Goal: Task Accomplishment & Management: Use online tool/utility

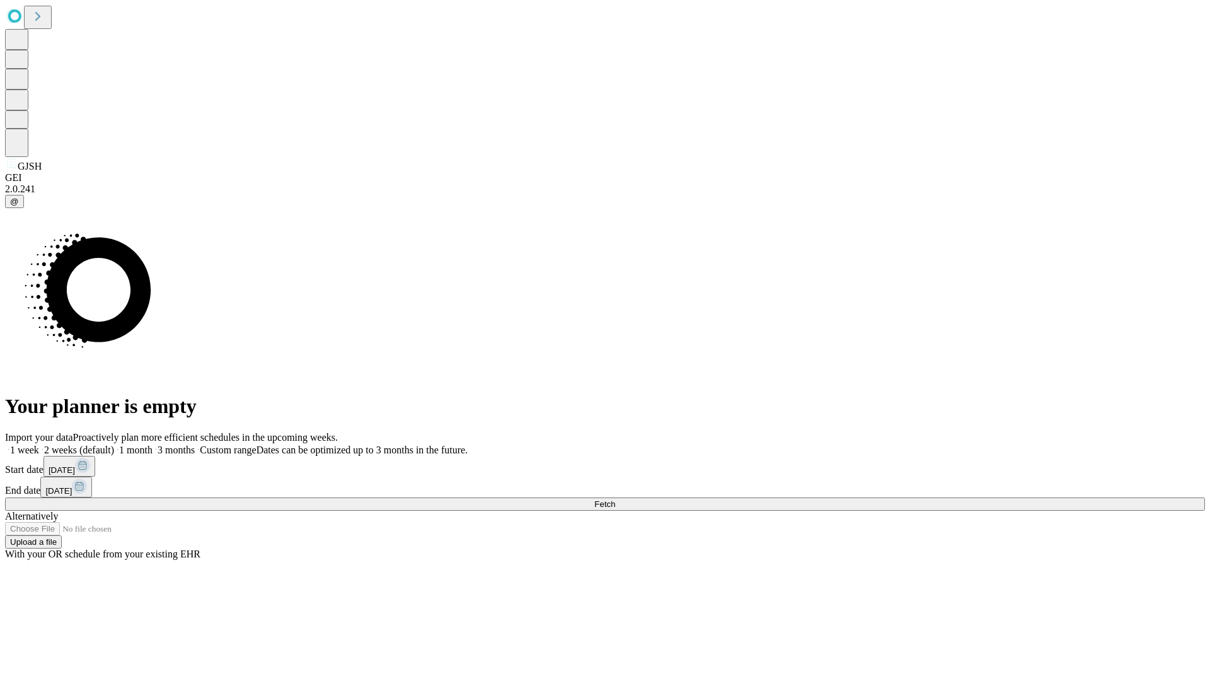
click at [615, 499] on span "Fetch" at bounding box center [604, 503] width 21 height 9
